Goal: Information Seeking & Learning: Learn about a topic

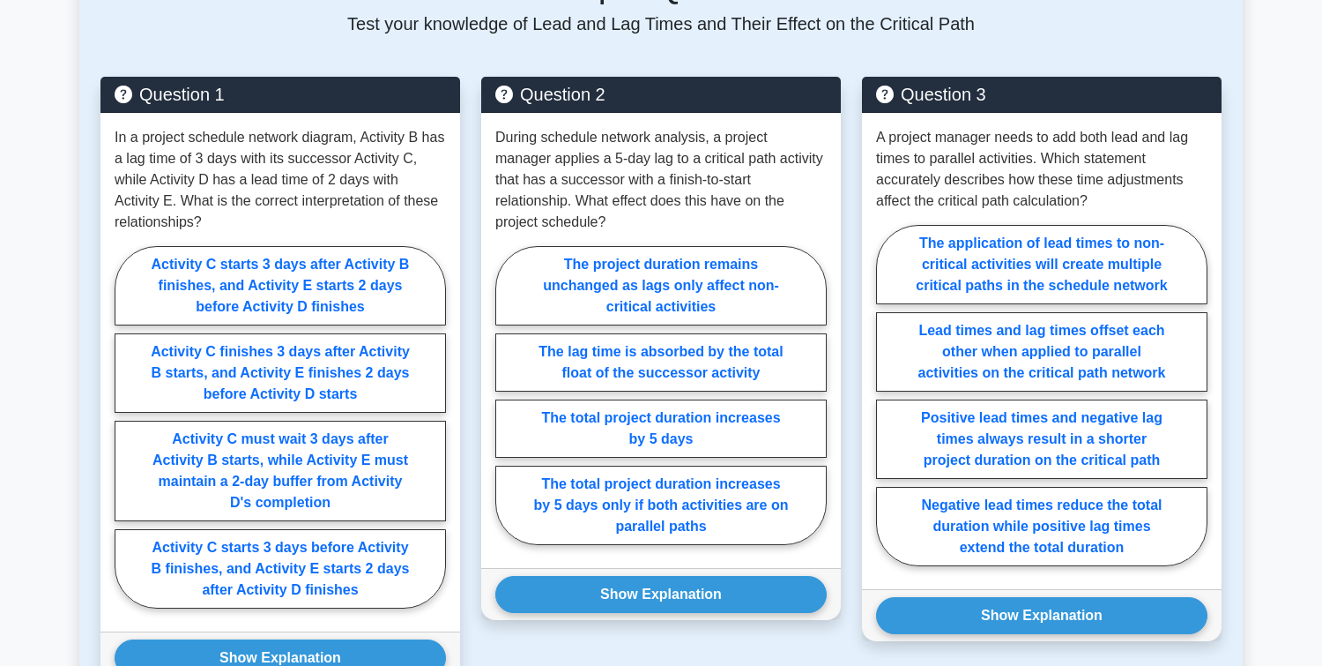
scroll to position [837, 0]
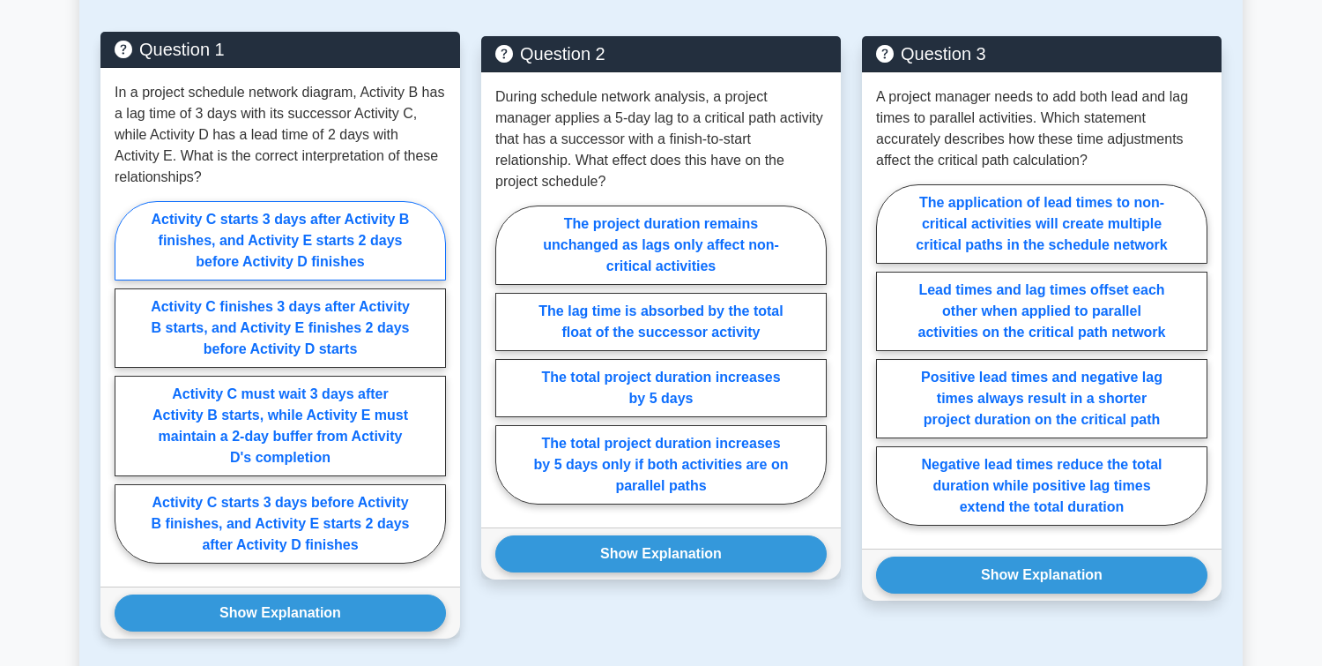
click at [272, 227] on label "Activity C starts 3 days after Activity B finishes, and Activity E starts 2 day…" at bounding box center [280, 240] width 331 height 79
click at [126, 382] on input "Activity C starts 3 days after Activity B finishes, and Activity E starts 2 day…" at bounding box center [120, 387] width 11 height 11
radio input "true"
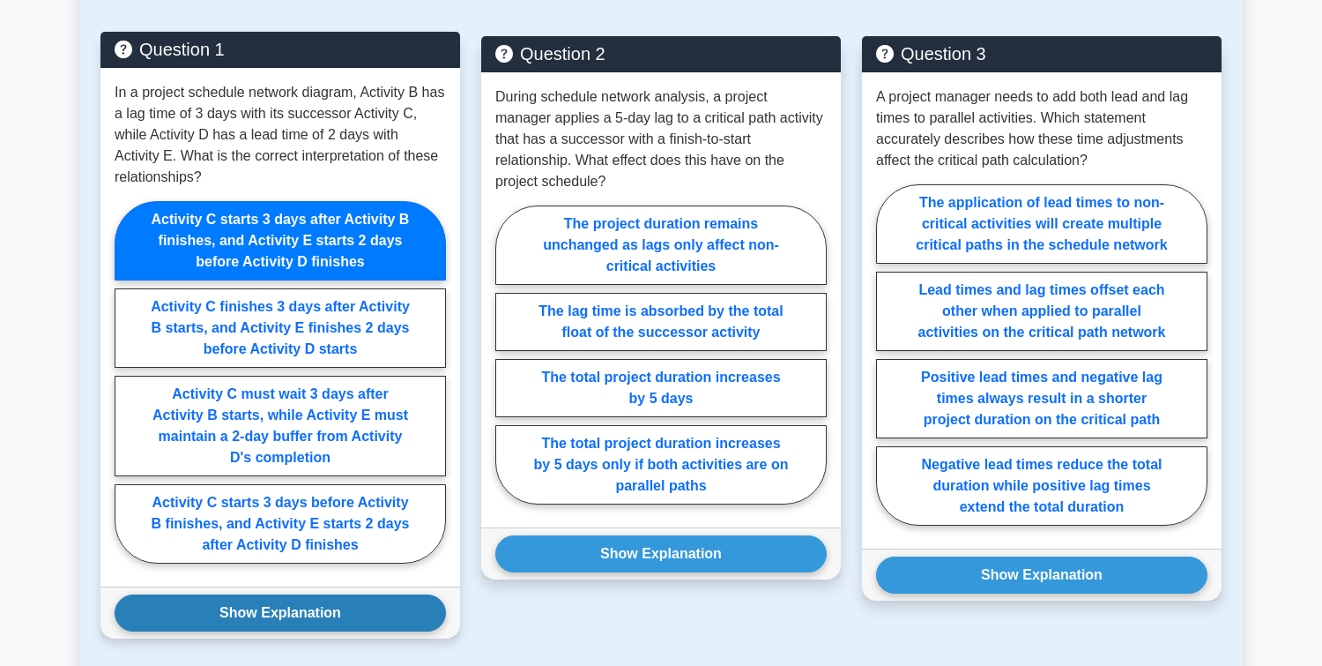
click at [279, 614] on button "Show Explanation" at bounding box center [280, 612] width 331 height 37
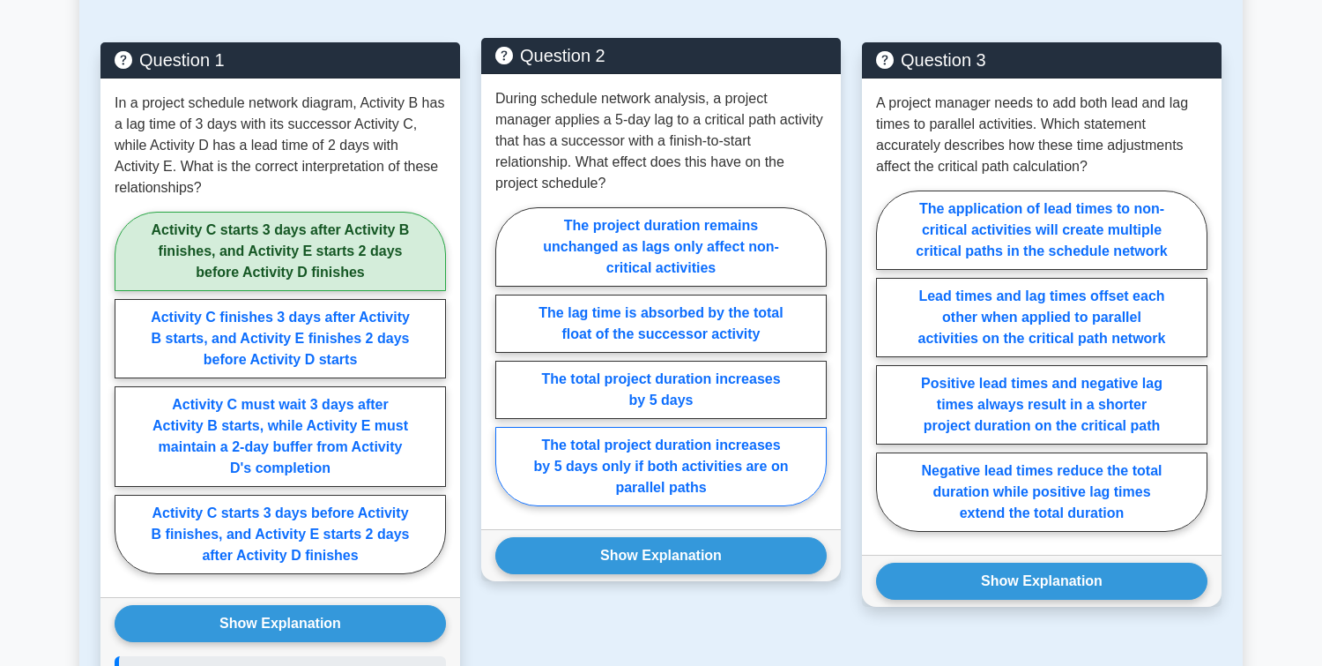
scroll to position [827, 0]
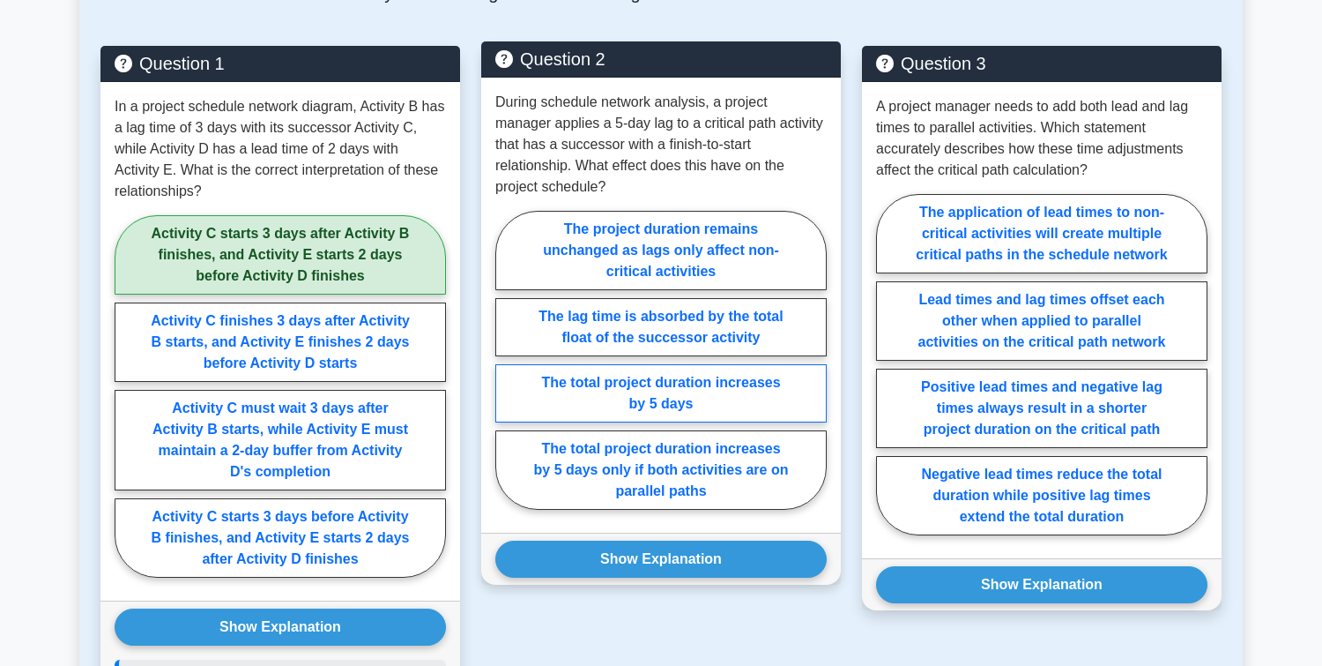
click at [610, 381] on label "The total project duration increases by 5 days" at bounding box center [660, 393] width 331 height 58
click at [507, 371] on input "The total project duration increases by 5 days" at bounding box center [500, 365] width 11 height 11
radio input "true"
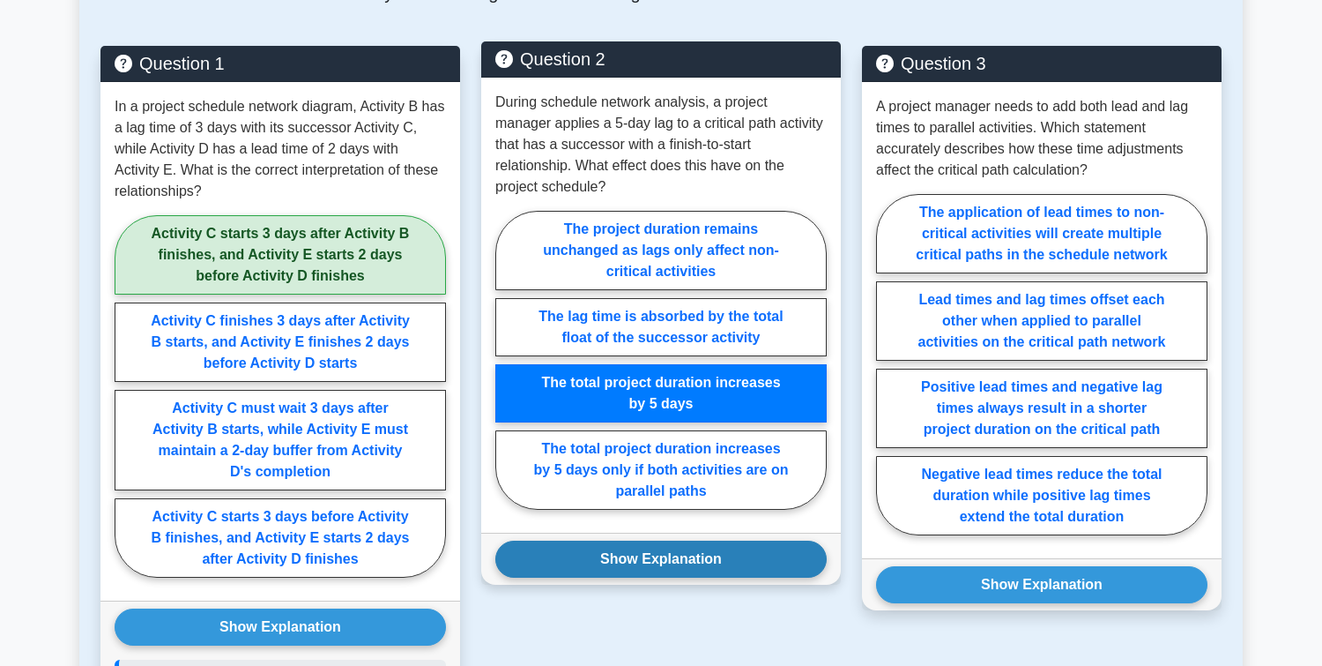
click at [649, 544] on button "Show Explanation" at bounding box center [660, 558] width 331 height 37
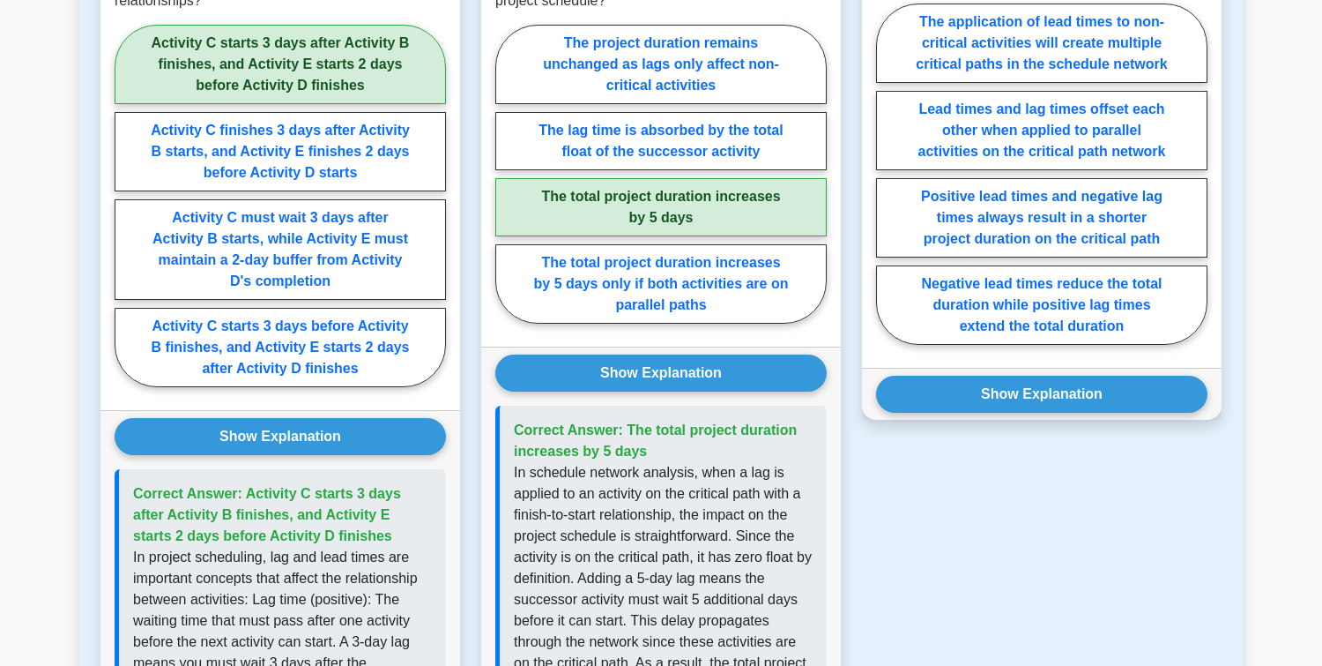
scroll to position [806, 0]
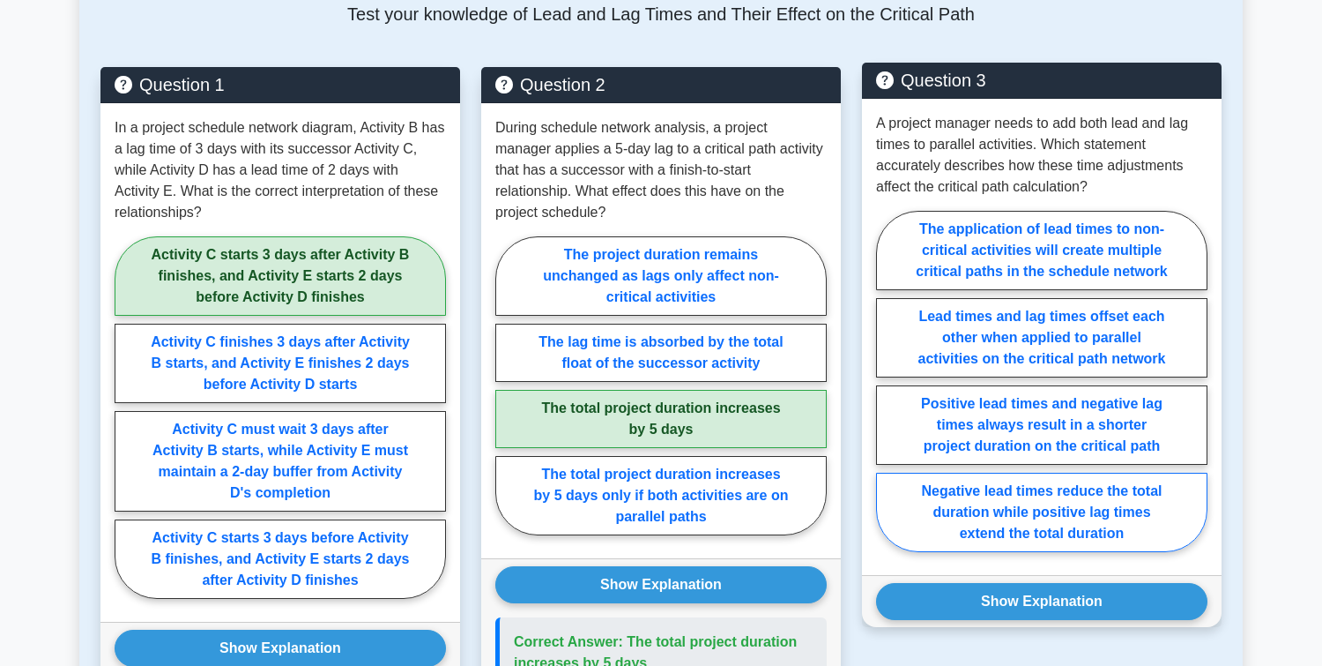
click at [1055, 524] on label "Negative lead times reduce the total duration while positive lag times extend t…" at bounding box center [1041, 512] width 331 height 79
click at [888, 392] on input "Negative lead times reduce the total duration while positive lag times extend t…" at bounding box center [881, 386] width 11 height 11
radio input "true"
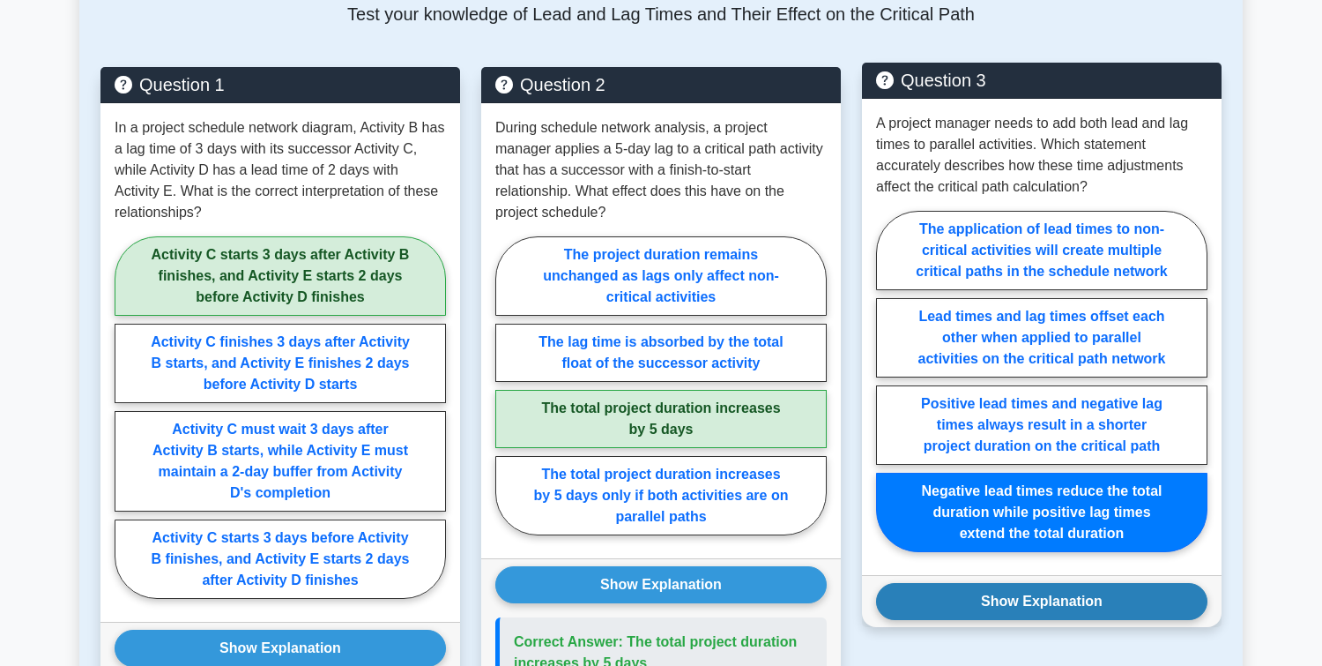
click at [1046, 605] on button "Show Explanation" at bounding box center [1041, 601] width 331 height 37
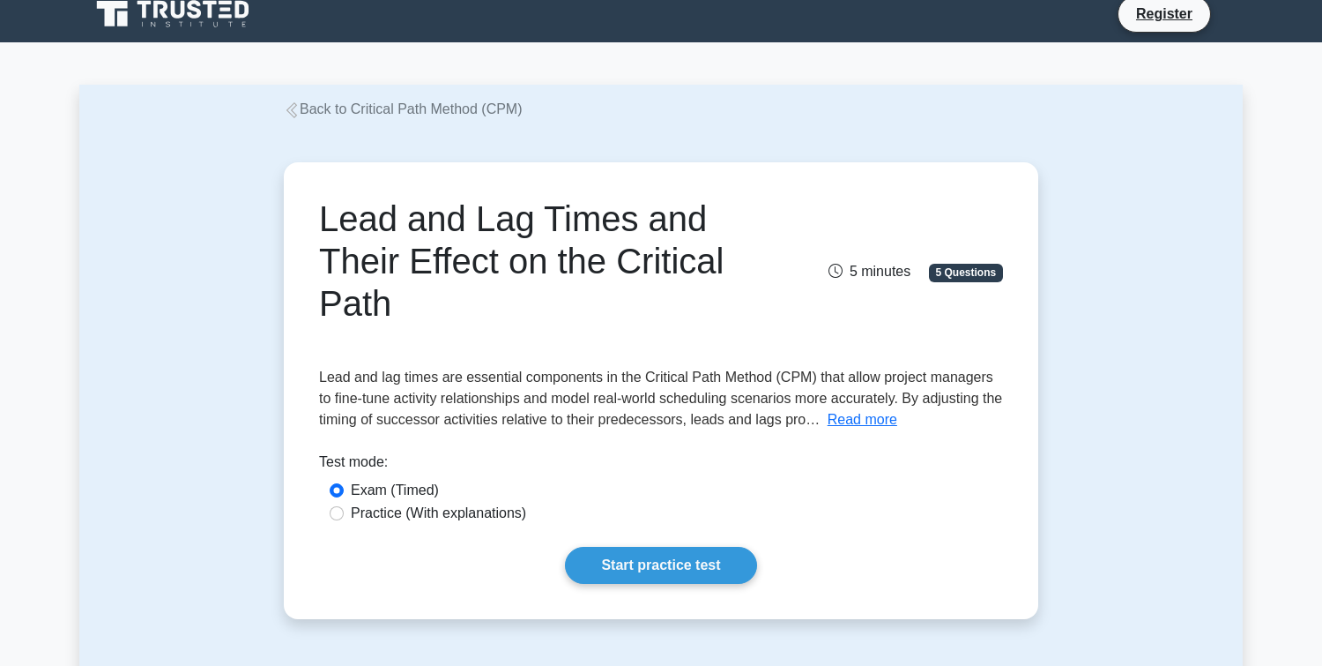
scroll to position [0, 0]
